Goal: Information Seeking & Learning: Learn about a topic

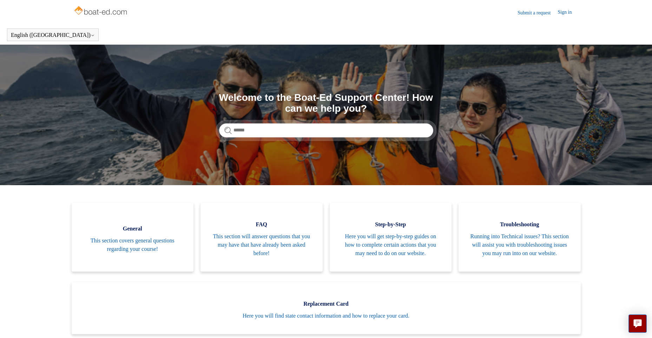
scroll to position [35, 0]
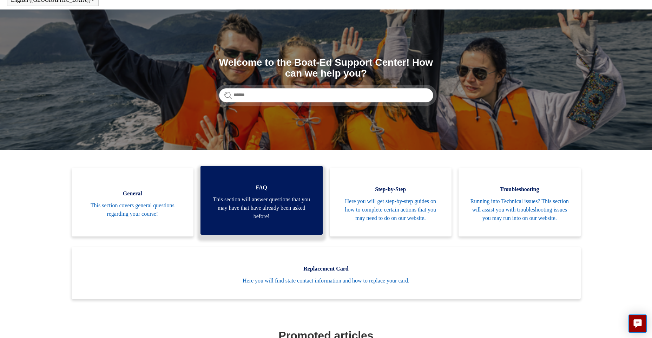
click at [260, 206] on span "This section will answer questions that you may have that have already been ask…" at bounding box center [261, 207] width 101 height 25
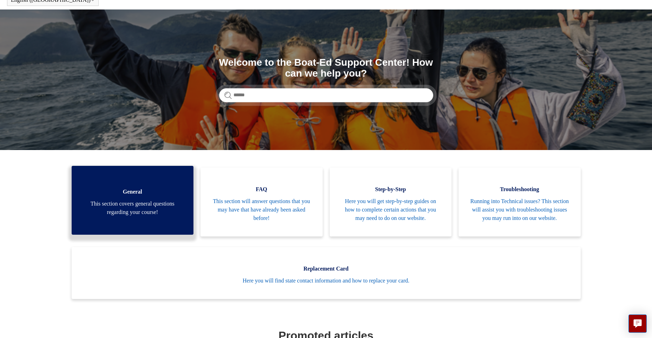
click at [145, 213] on span "This section covers general questions regarding your course!" at bounding box center [132, 207] width 101 height 17
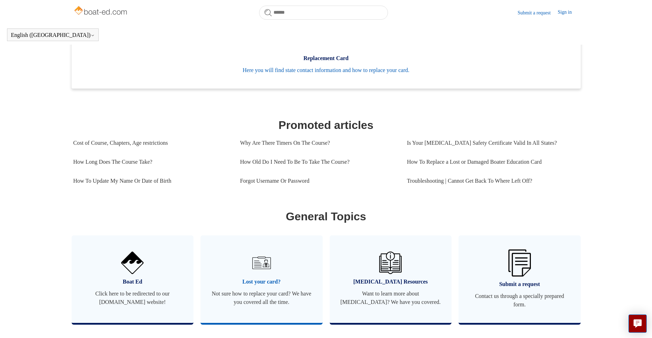
scroll to position [226, 0]
click at [120, 168] on link "How Long Does The Course Take?" at bounding box center [151, 161] width 156 height 19
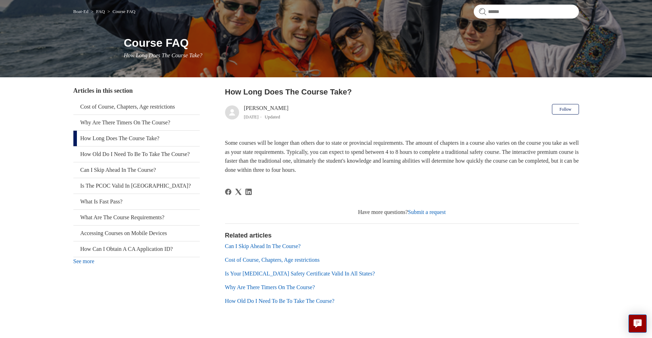
scroll to position [74, 0]
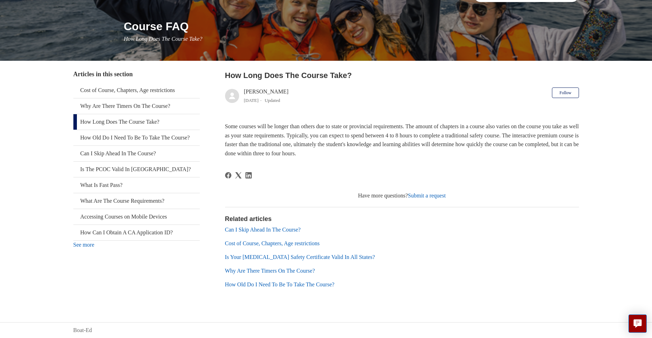
click at [342, 256] on link "Is Your [MEDICAL_DATA] Safety Certificate Valid In All States?" at bounding box center [300, 257] width 150 height 6
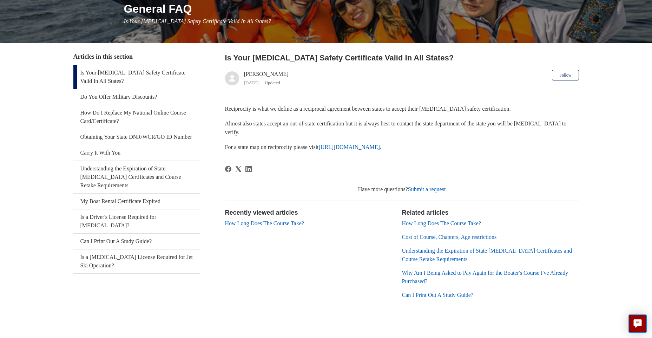
scroll to position [102, 0]
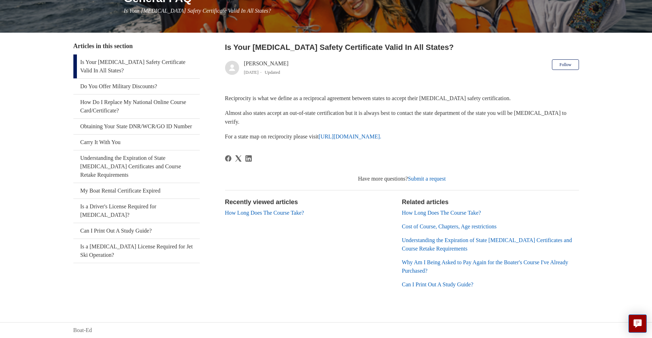
click at [438, 284] on link "Can I Print Out A Study Guide?" at bounding box center [438, 284] width 72 height 6
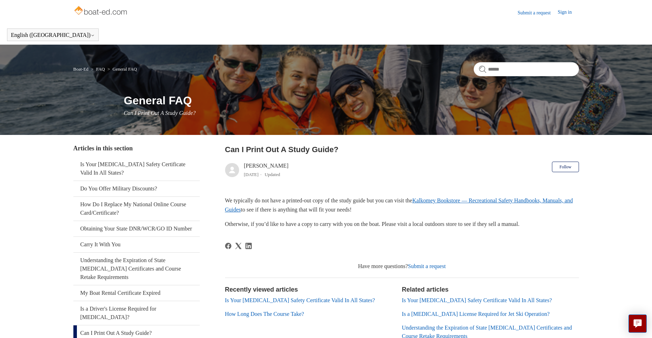
scroll to position [35, 0]
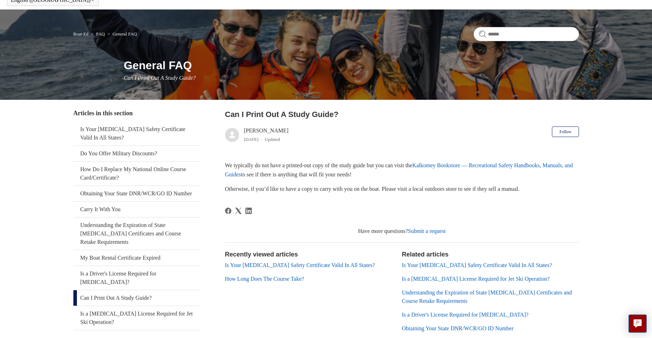
click at [479, 166] on link "Kalkomey Bookstore — Recreational Safety Handbooks, Manuals, and Guides" at bounding box center [399, 169] width 348 height 15
